Goal: Navigation & Orientation: Find specific page/section

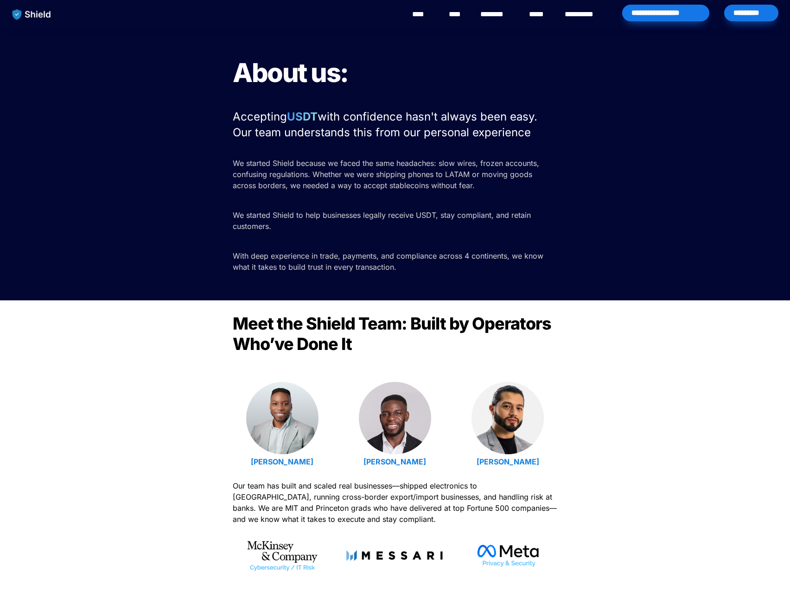
click at [506, 11] on link "********" at bounding box center [496, 14] width 33 height 11
click at [581, 15] on link "**********" at bounding box center [586, 14] width 42 height 11
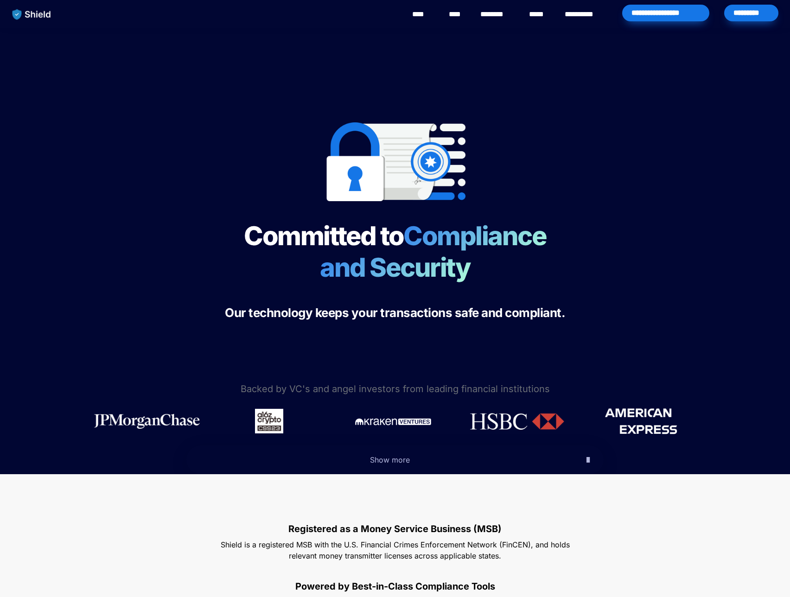
click at [457, 10] on link "****" at bounding box center [457, 14] width 16 height 11
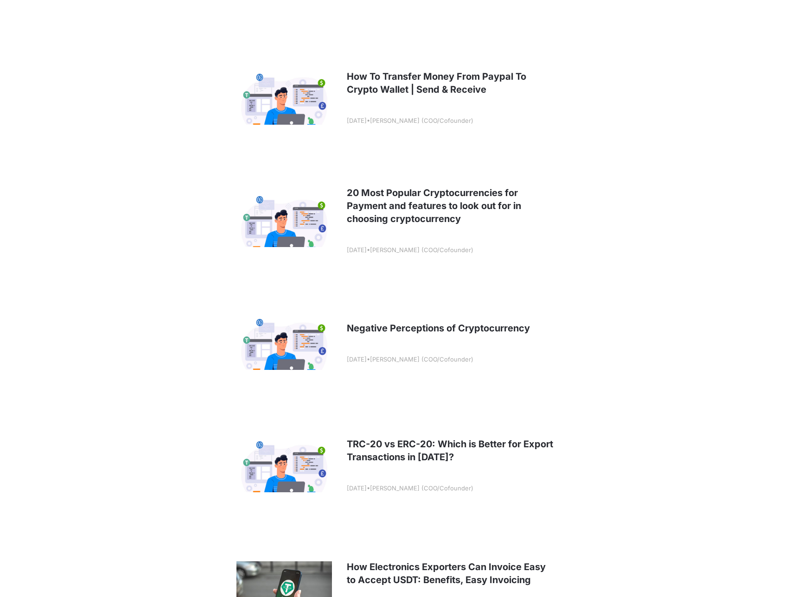
scroll to position [313, 0]
